Goal: Check status: Check status

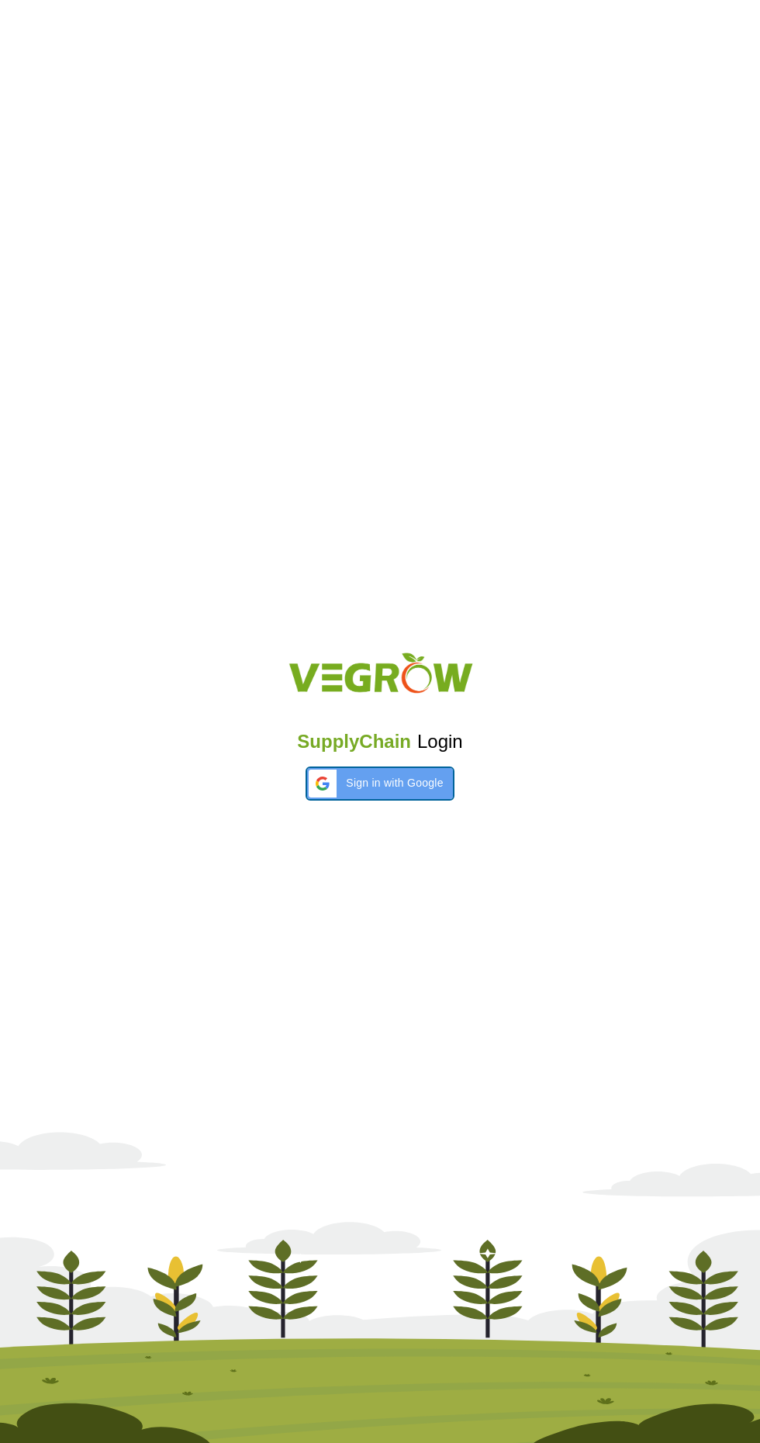
click at [397, 775] on span "Sign in with Google" at bounding box center [394, 783] width 97 height 16
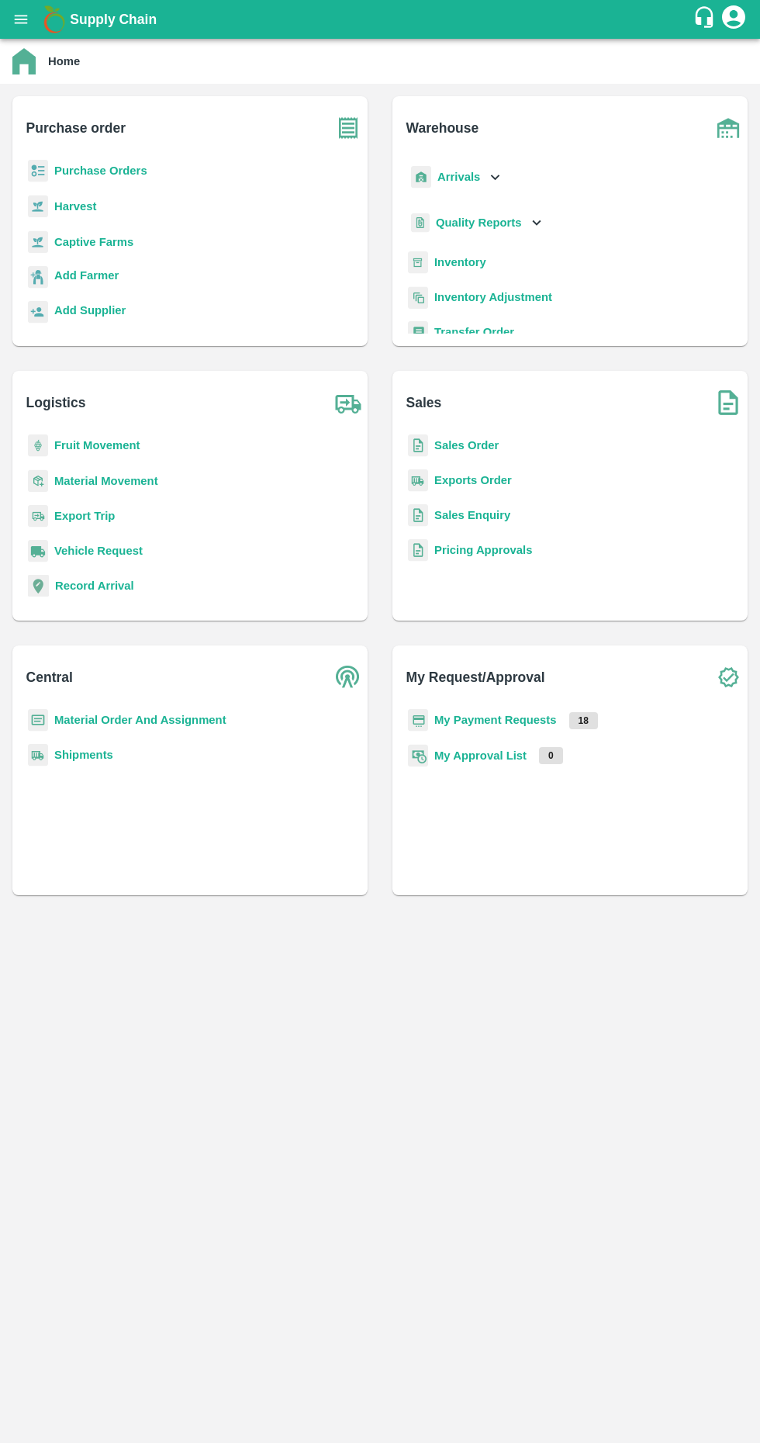
click at [476, 445] on b "Sales Order" at bounding box center [467, 445] width 64 height 12
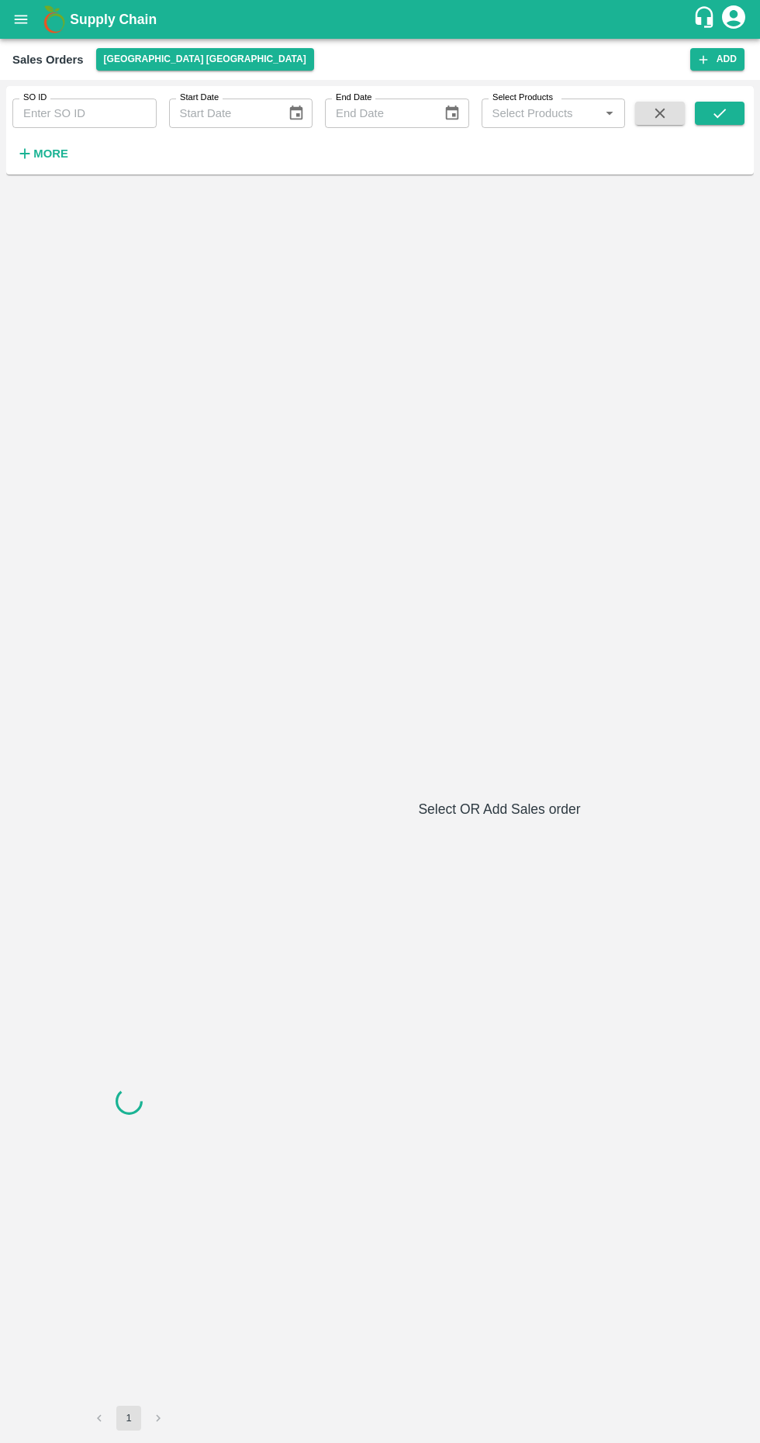
click at [73, 109] on input "SO ID" at bounding box center [84, 113] width 144 height 29
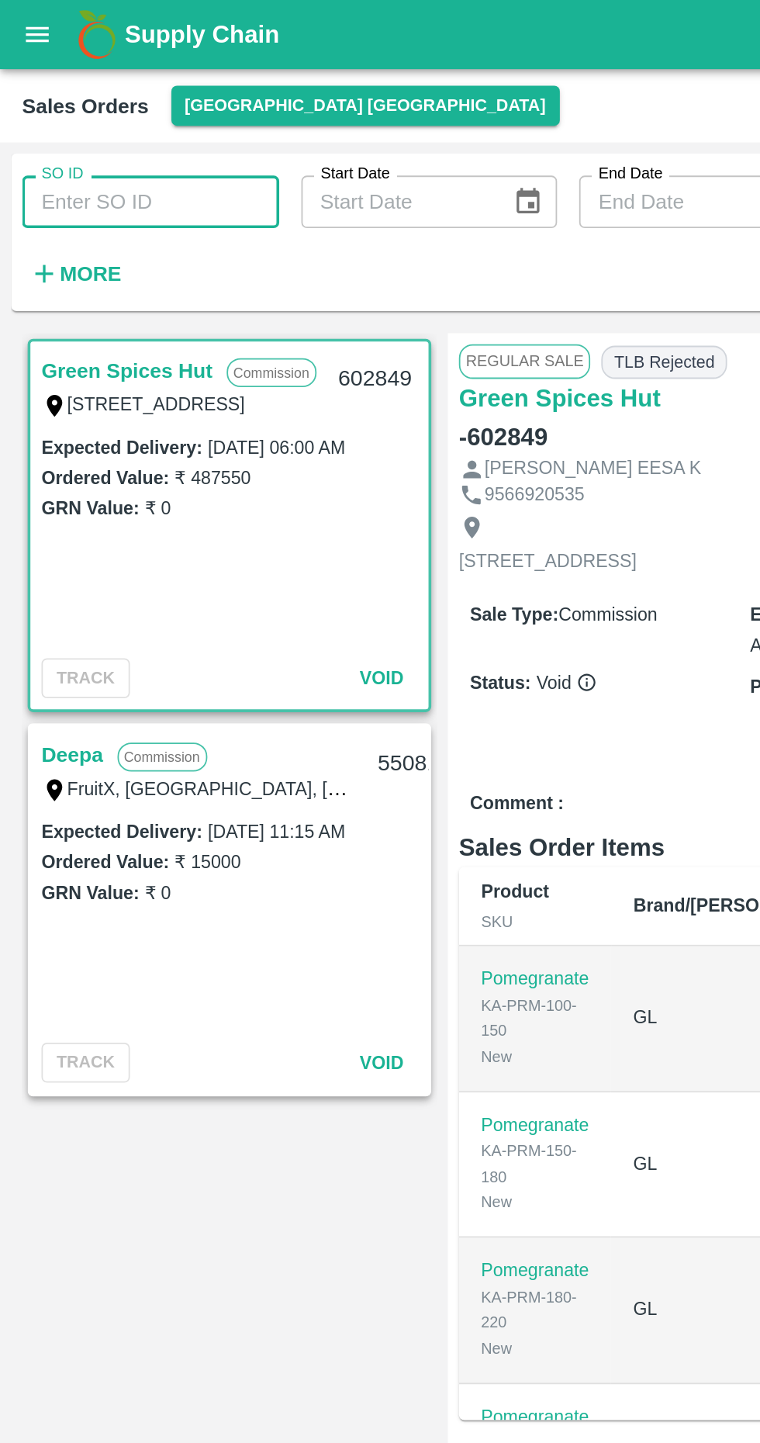
click at [97, 116] on input "SO ID" at bounding box center [84, 113] width 144 height 29
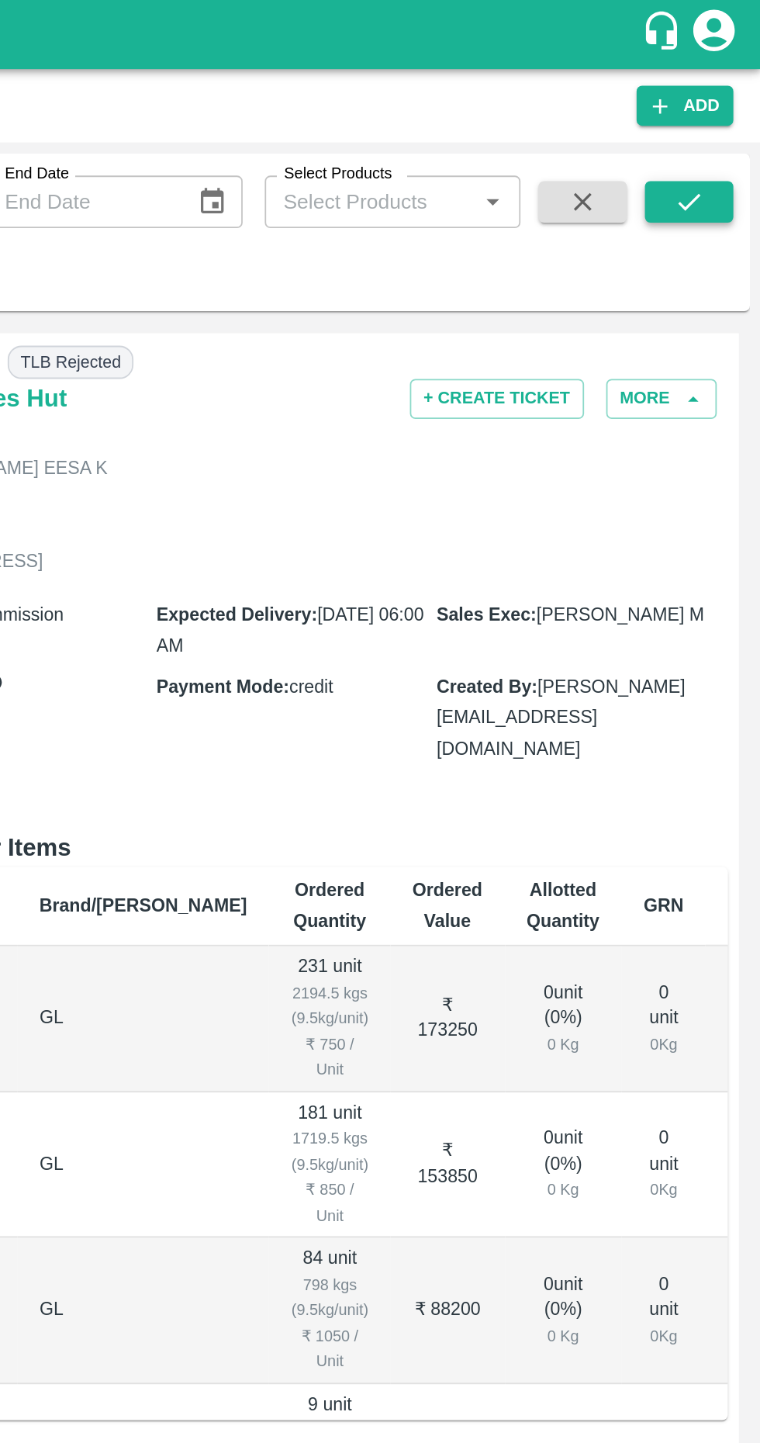
click at [712, 118] on icon "submit" at bounding box center [720, 113] width 17 height 17
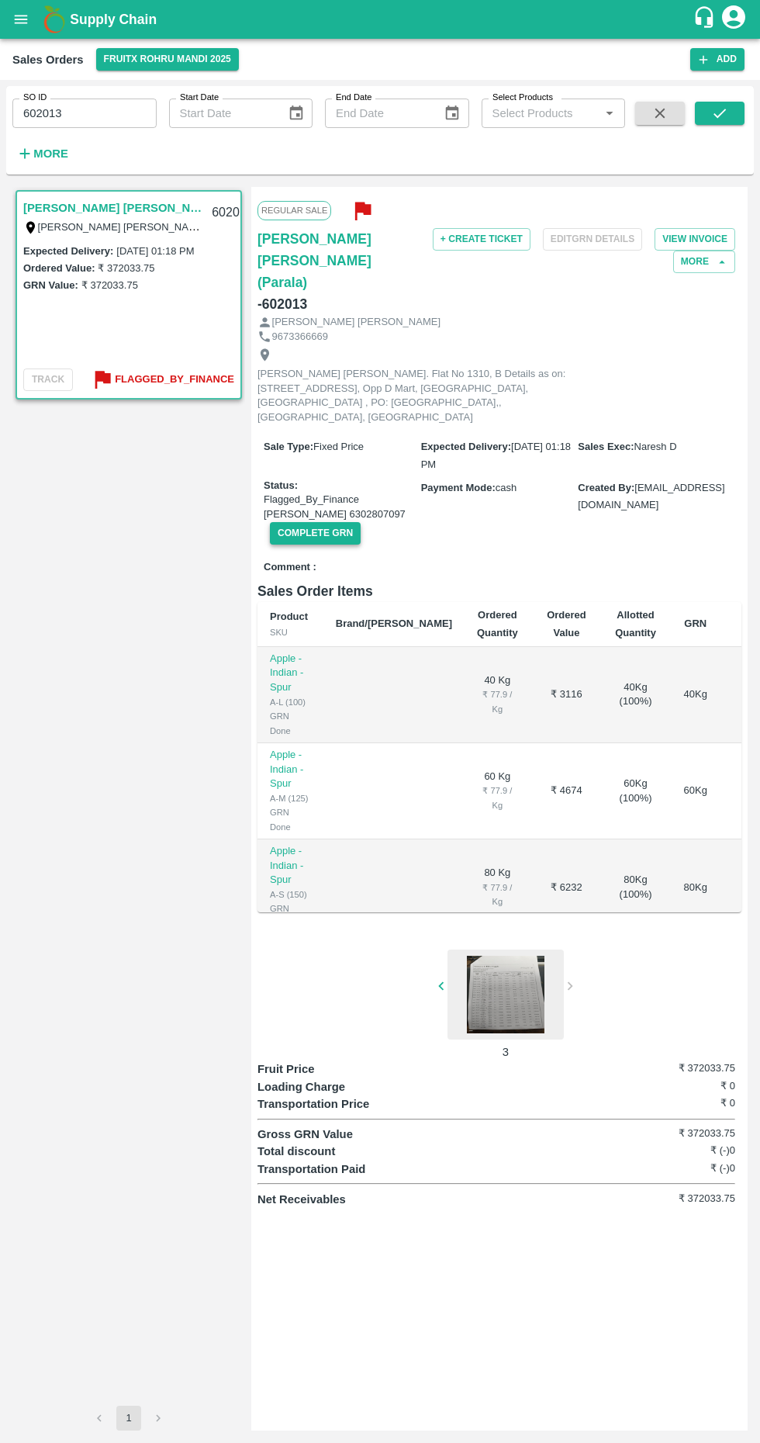
click at [308, 522] on button "Complete GRN" at bounding box center [315, 533] width 91 height 23
click at [323, 522] on button "Complete GRN" at bounding box center [315, 533] width 91 height 23
click at [612, 1442] on icon at bounding box center [614, 1466] width 19 height 19
click at [102, 109] on input "602013" at bounding box center [84, 113] width 144 height 29
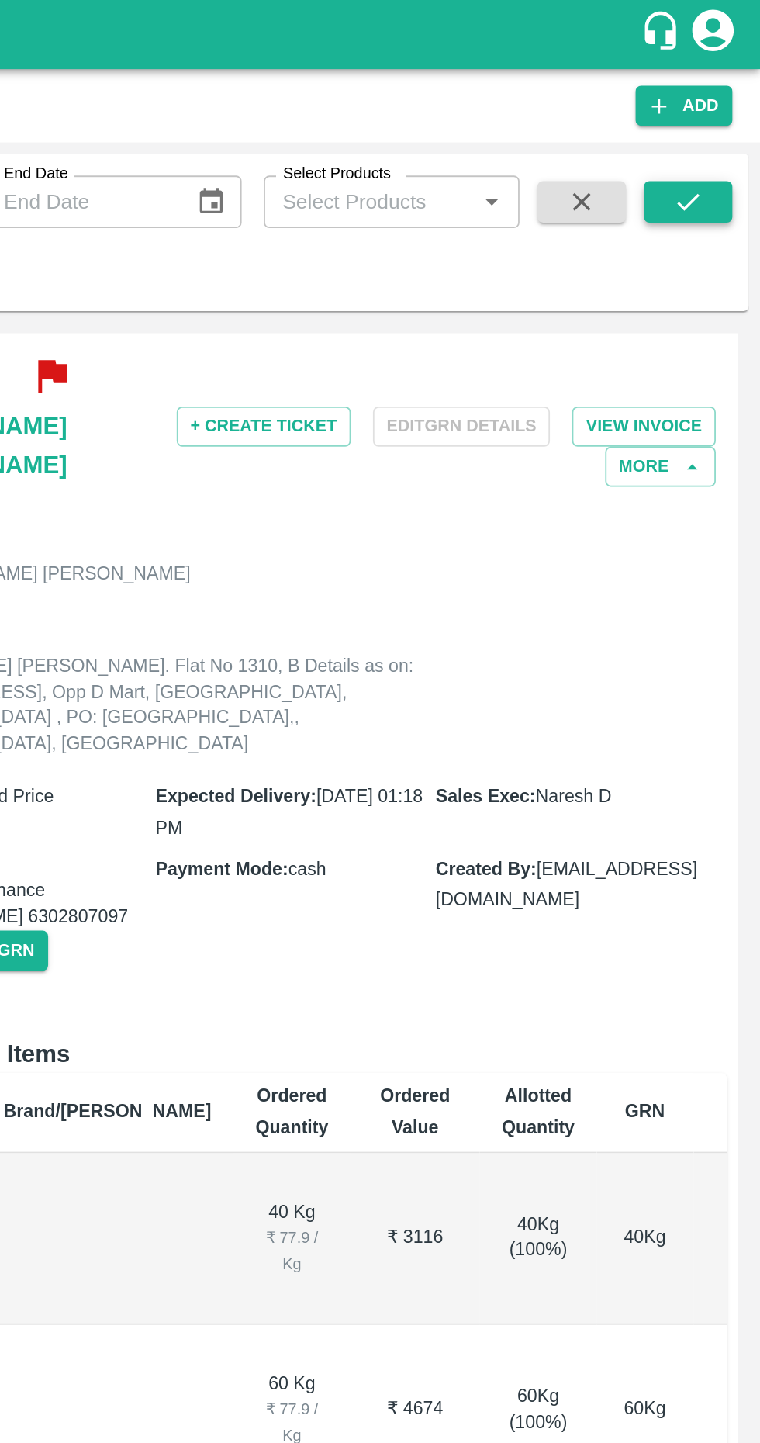
click at [736, 116] on button "submit" at bounding box center [720, 113] width 50 height 23
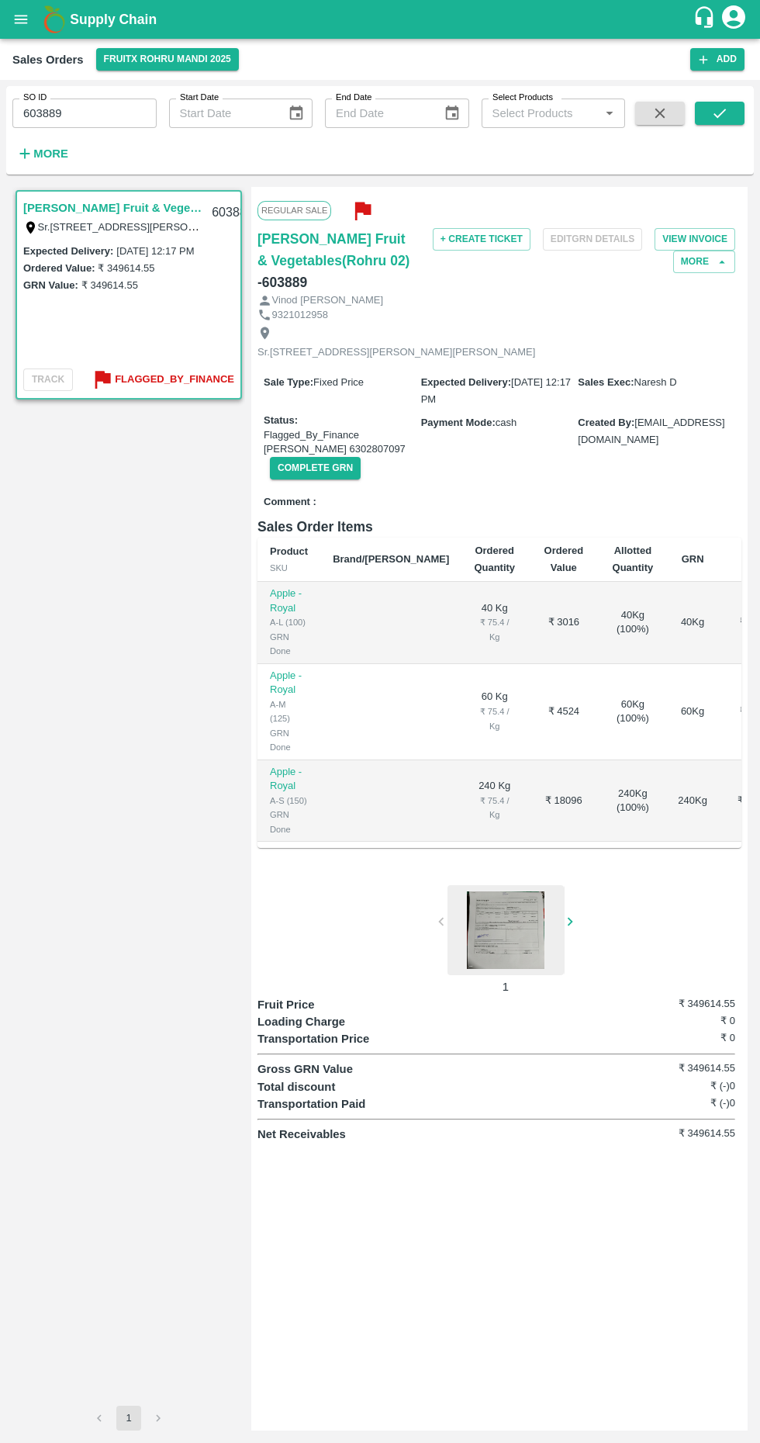
click at [109, 113] on input "603889" at bounding box center [84, 113] width 144 height 29
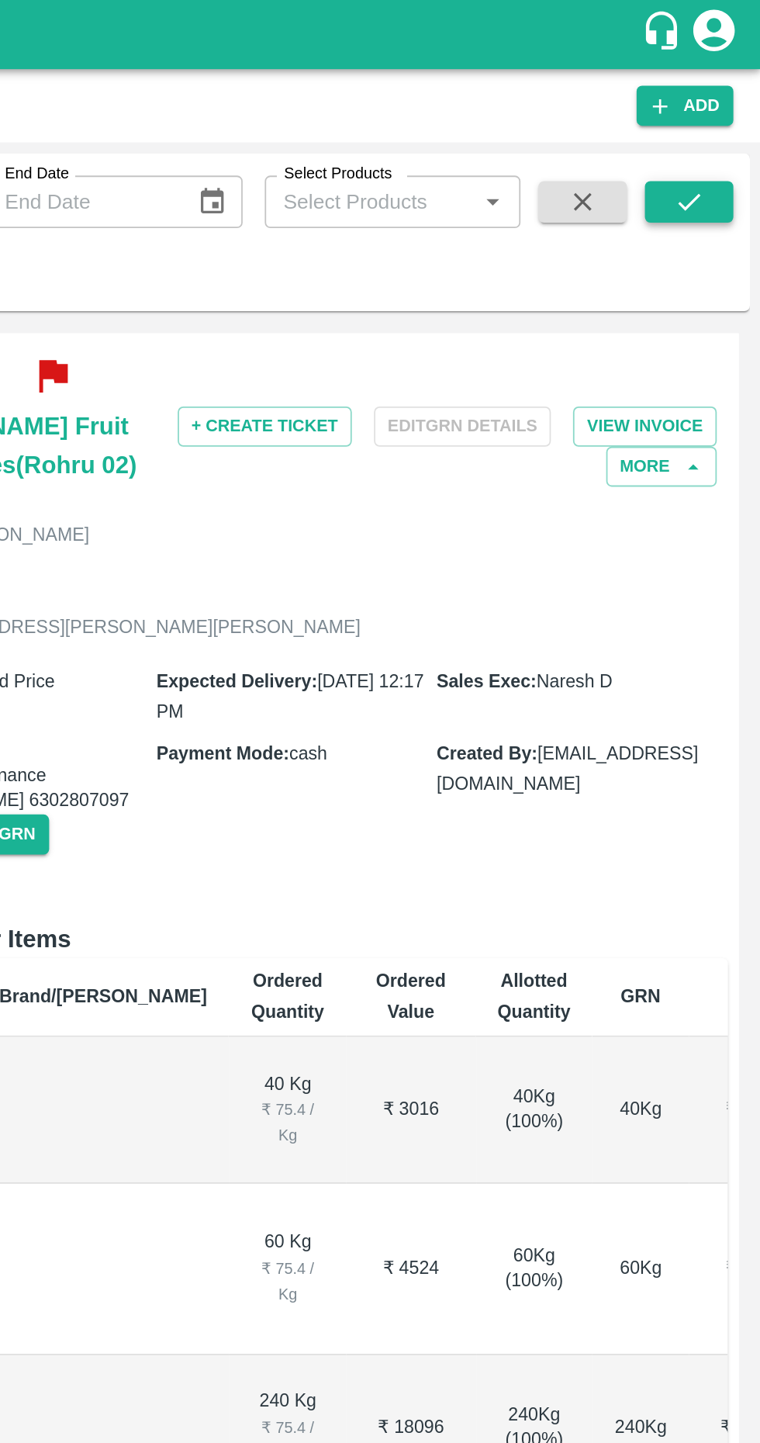
type input "603888"
click at [734, 109] on button "submit" at bounding box center [720, 113] width 50 height 23
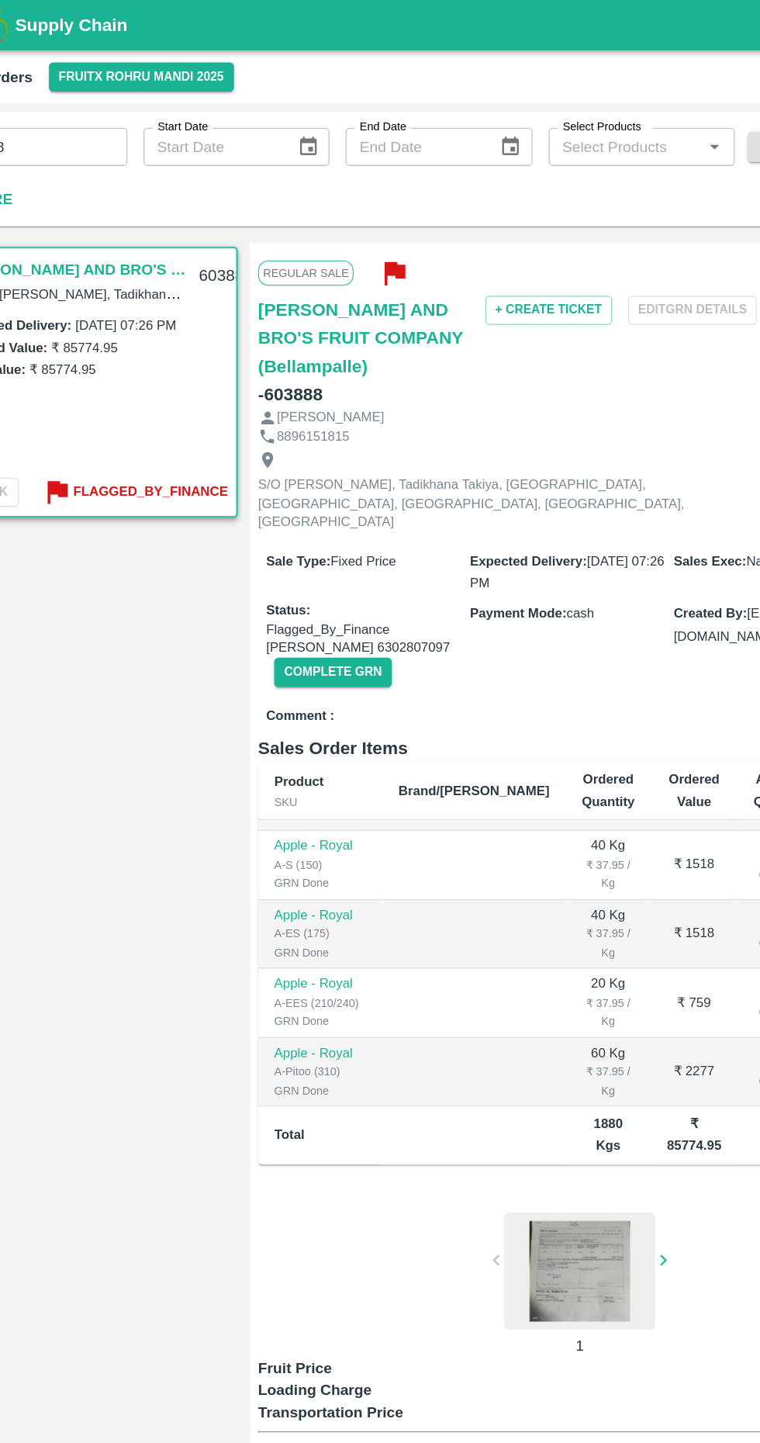
click at [350, 208] on icon "button" at bounding box center [363, 211] width 26 height 26
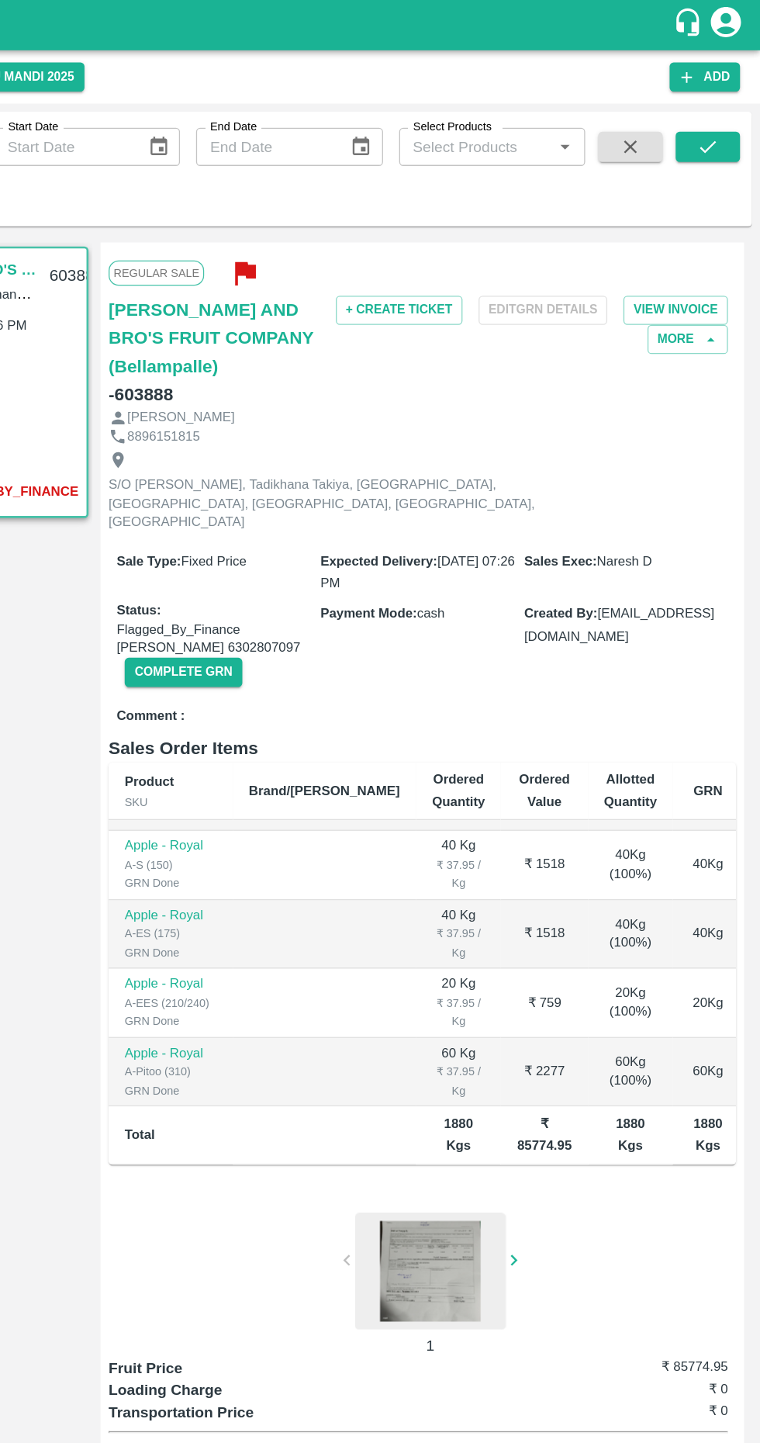
click at [529, 1442] on div at bounding box center [380, 1466] width 306 height 31
click at [517, 1442] on icon at bounding box center [519, 1467] width 16 height 16
click at [501, 936] on div at bounding box center [506, 981] width 116 height 90
